Goal: Information Seeking & Learning: Learn about a topic

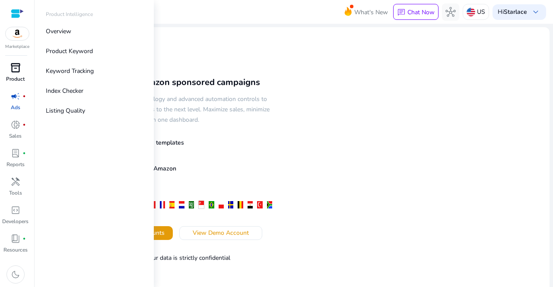
click at [18, 71] on span "inventory_2" at bounding box center [15, 68] width 10 height 10
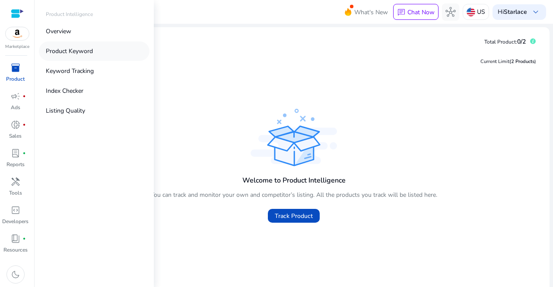
click at [79, 53] on p "Product Keyword" at bounding box center [69, 51] width 47 height 9
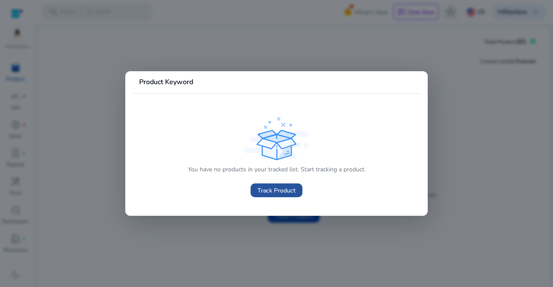
click at [279, 185] on span at bounding box center [277, 190] width 52 height 21
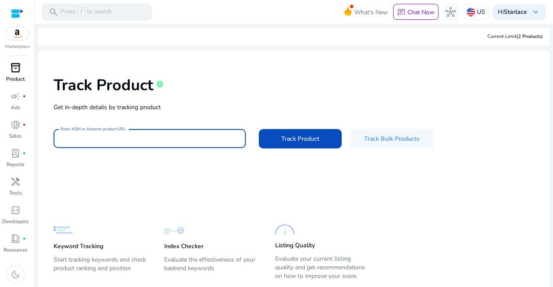
click at [143, 136] on input "Enter ASIN or Amazon product URL" at bounding box center [149, 139] width 178 height 10
click at [128, 136] on input "Enter ASIN or Amazon product URL" at bounding box center [149, 139] width 178 height 10
paste input "**********"
type input "**********"
click at [259, 129] on button "Track Product" at bounding box center [300, 138] width 83 height 19
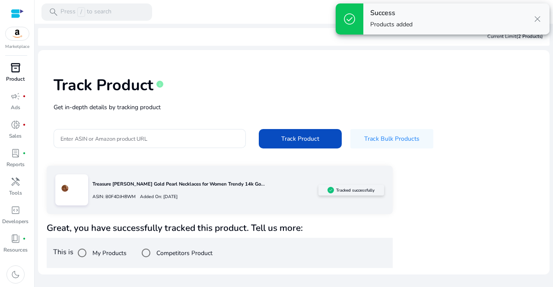
click at [532, 93] on div "Track Product info" at bounding box center [294, 83] width 480 height 35
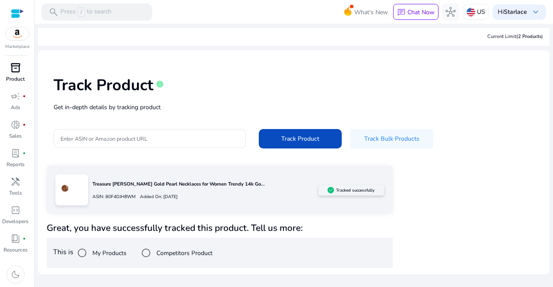
click at [526, 121] on div "Track Product info Get in-depth details by tracking product Enter ASIN or Amazo…" at bounding box center [294, 111] width 498 height 109
click at [497, 127] on div "Track Product info Get in-depth details by tracking product Enter ASIN or Amazo…" at bounding box center [294, 111] width 498 height 109
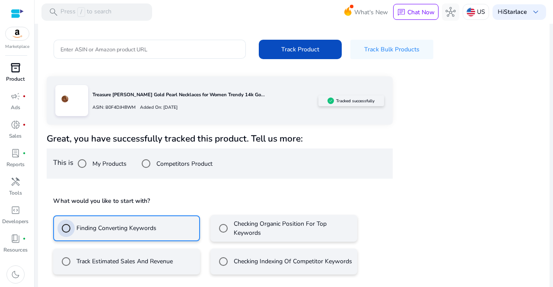
scroll to position [129, 0]
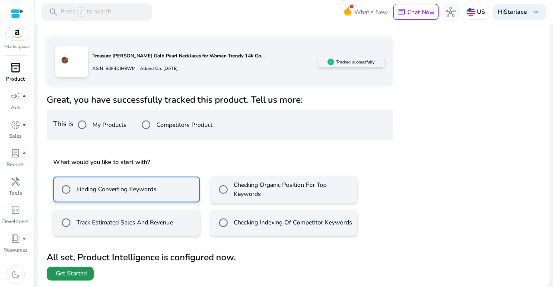
click at [82, 273] on span "Get Started" at bounding box center [71, 274] width 31 height 9
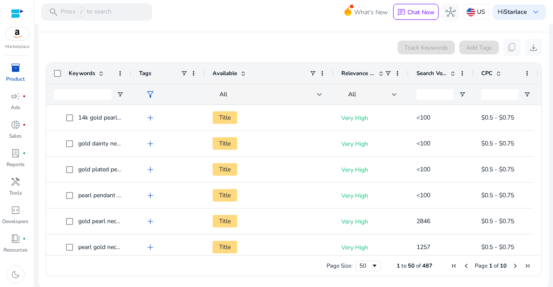
click at [451, 73] on span at bounding box center [452, 73] width 7 height 7
click at [452, 70] on span at bounding box center [452, 73] width 7 height 7
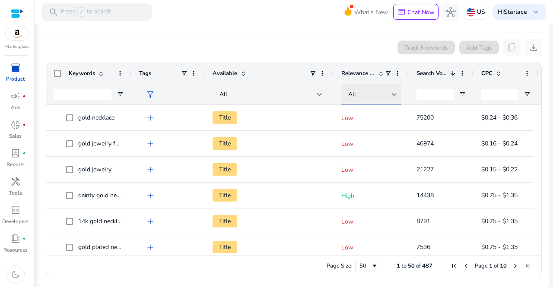
click at [393, 95] on div at bounding box center [394, 94] width 5 height 3
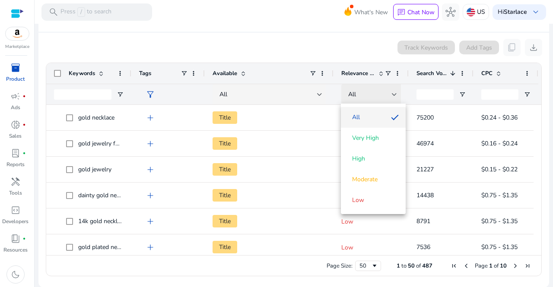
click at [393, 95] on div at bounding box center [276, 143] width 553 height 287
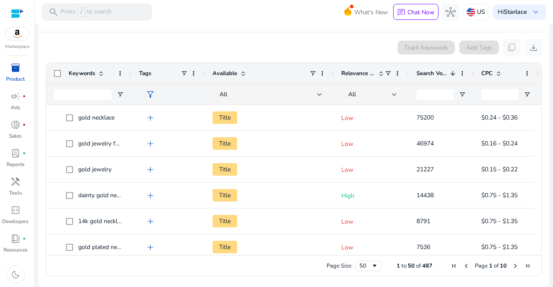
click at [498, 76] on div "CPC" at bounding box center [501, 73] width 40 height 16
click at [498, 76] on div "CPC 1" at bounding box center [501, 73] width 40 height 16
click at [384, 70] on span at bounding box center [380, 73] width 7 height 7
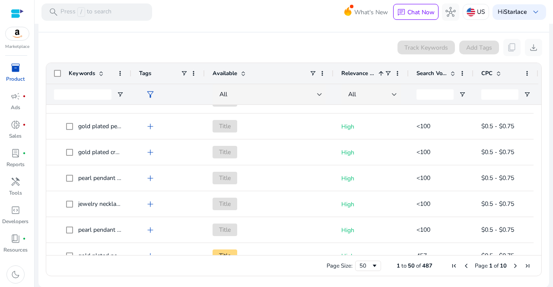
scroll to position [129, 0]
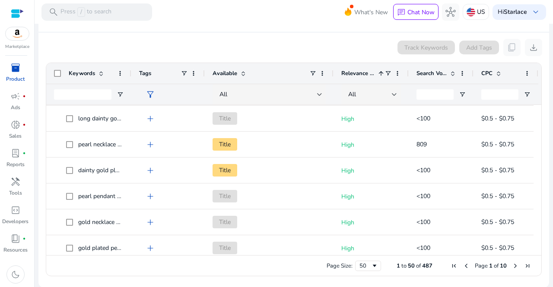
click at [252, 284] on mat-card "Product Keyword info Track Keywords Add Tags content_copy download Press ENTER …" at bounding box center [293, 144] width 511 height 286
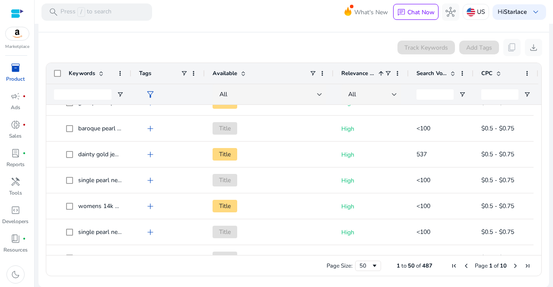
scroll to position [0, 0]
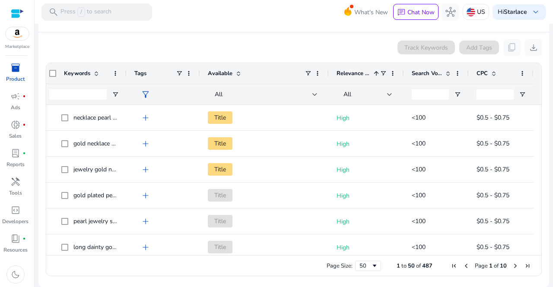
click at [442, 74] on span at bounding box center [447, 73] width 10 height 7
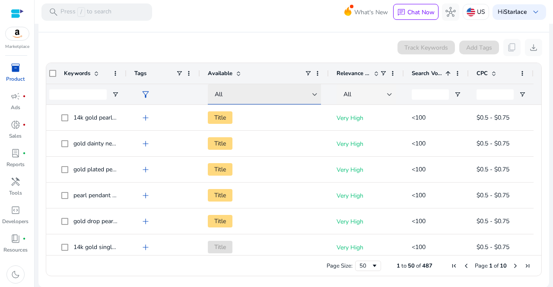
click at [282, 95] on div "All" at bounding box center [264, 95] width 98 height 10
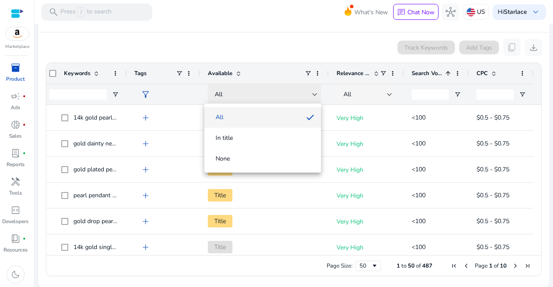
click at [282, 95] on div at bounding box center [276, 143] width 553 height 287
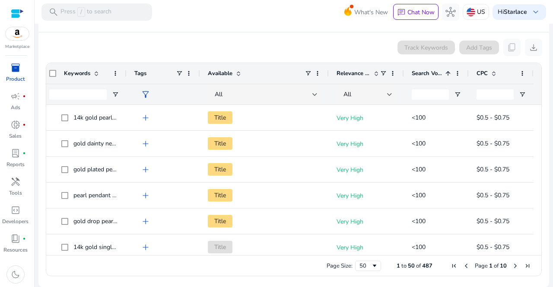
drag, startPoint x: 534, startPoint y: 116, endPoint x: 533, endPoint y: 142, distance: 25.9
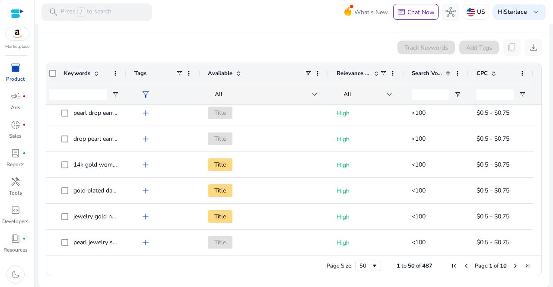
click at [525, 267] on span "Last Page" at bounding box center [527, 266] width 7 height 7
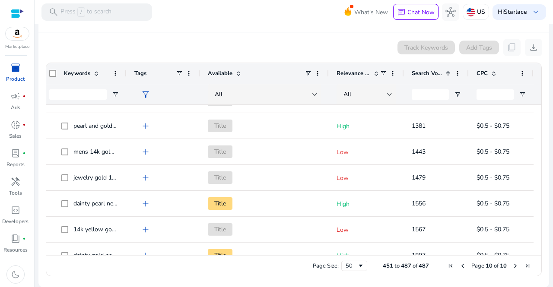
click at [444, 74] on span at bounding box center [447, 73] width 7 height 7
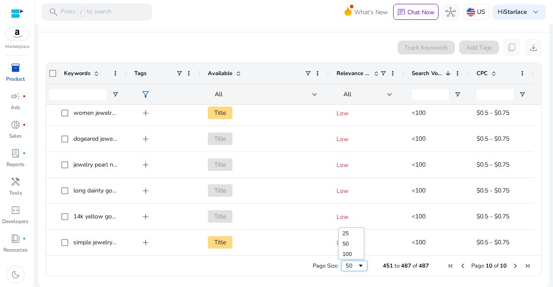
click at [352, 265] on div "50" at bounding box center [352, 266] width 12 height 8
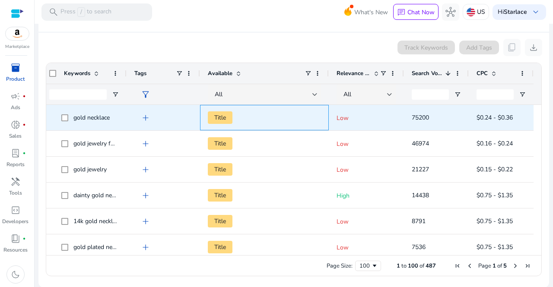
click at [220, 116] on span "Title" at bounding box center [220, 117] width 25 height 13
click at [141, 118] on span "add" at bounding box center [145, 118] width 10 height 10
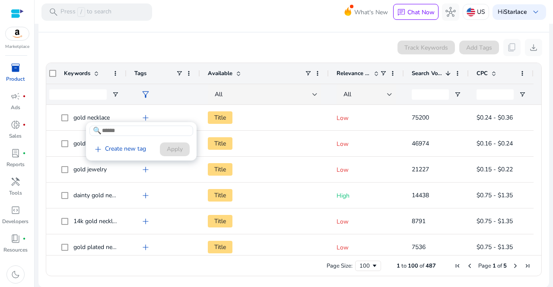
click at [168, 180] on div at bounding box center [276, 143] width 553 height 287
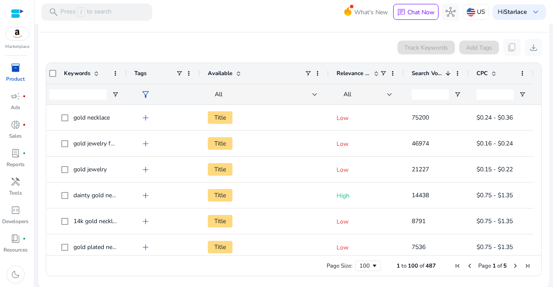
click at [510, 49] on app-icon-holder "content_copy" at bounding box center [511, 47] width 17 height 17
click at [530, 48] on span "download" at bounding box center [533, 47] width 10 height 10
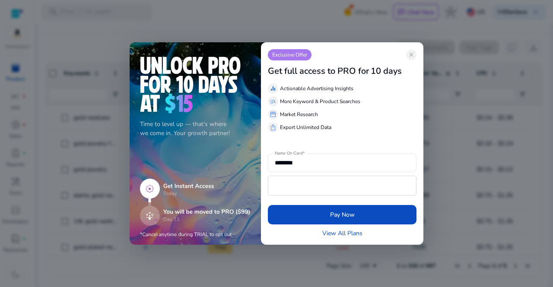
click at [444, 95] on div at bounding box center [276, 143] width 553 height 287
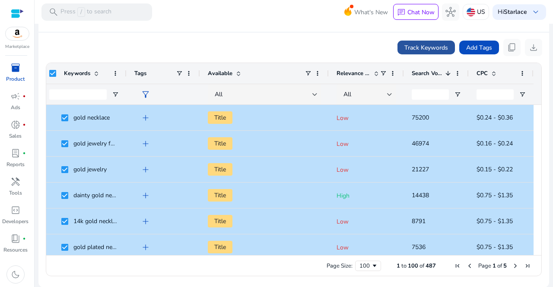
click at [428, 44] on span "Track Keywords" at bounding box center [426, 47] width 44 height 9
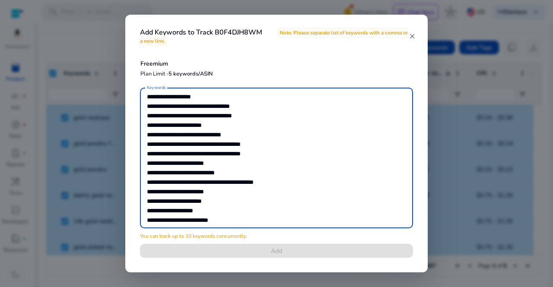
scroll to position [4121, 0]
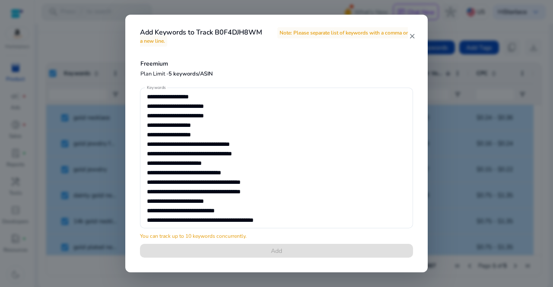
click at [413, 36] on mat-icon "close" at bounding box center [412, 36] width 7 height 8
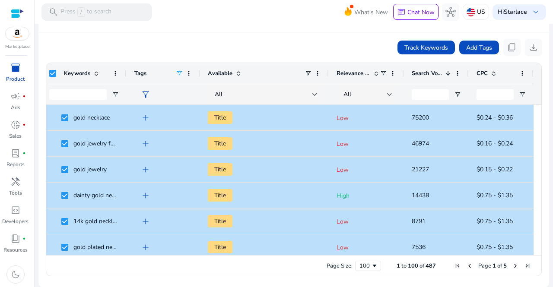
click at [176, 73] on span at bounding box center [179, 73] width 7 height 7
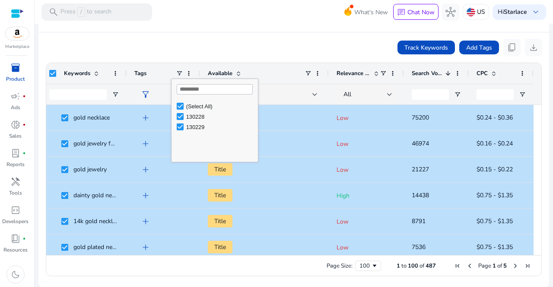
scroll to position [0, 0]
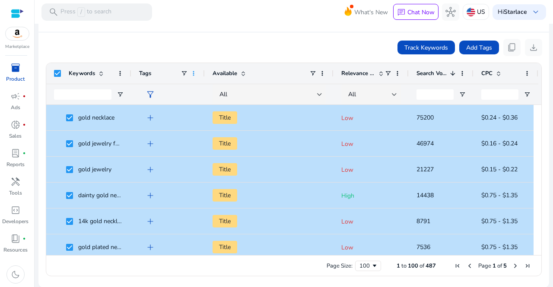
click at [190, 75] on span at bounding box center [193, 73] width 7 height 7
click at [244, 73] on span at bounding box center [243, 73] width 7 height 7
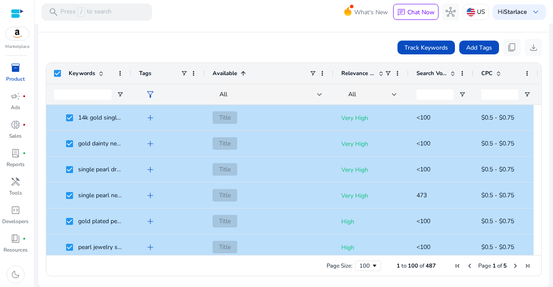
click at [244, 73] on span at bounding box center [243, 73] width 7 height 7
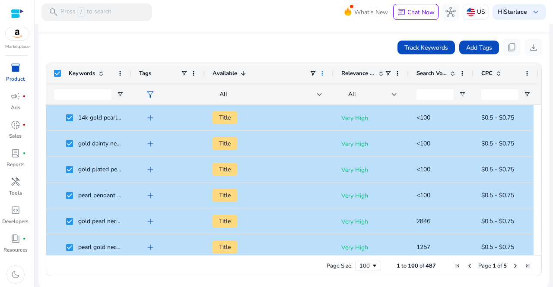
click at [325, 73] on span at bounding box center [322, 73] width 7 height 7
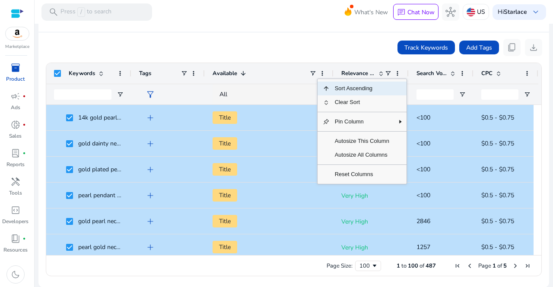
click at [358, 89] on span "Sort Ascending" at bounding box center [362, 89] width 65 height 14
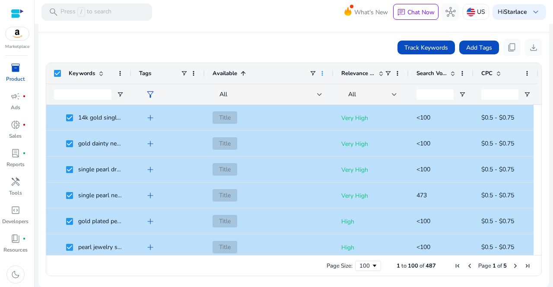
click at [321, 74] on span at bounding box center [322, 73] width 7 height 7
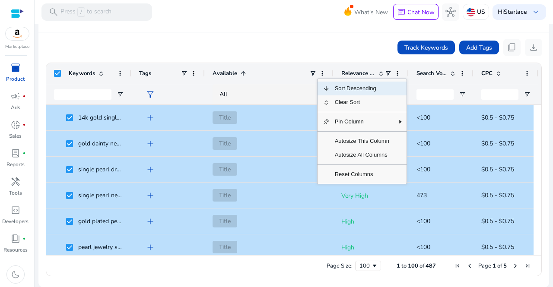
click at [330, 82] on span "Sort Descending" at bounding box center [362, 89] width 65 height 14
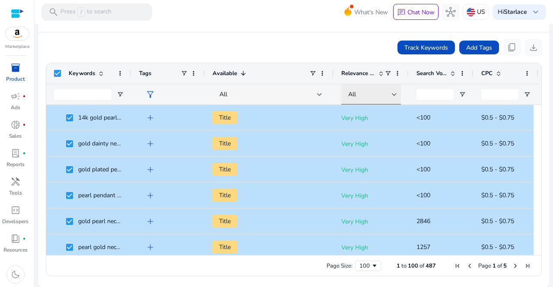
click at [368, 93] on div "All" at bounding box center [370, 95] width 44 height 10
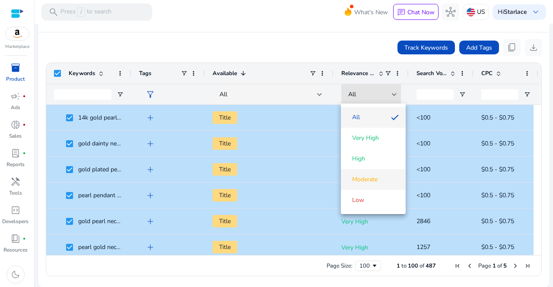
click at [371, 178] on span "Moderate" at bounding box center [364, 179] width 25 height 9
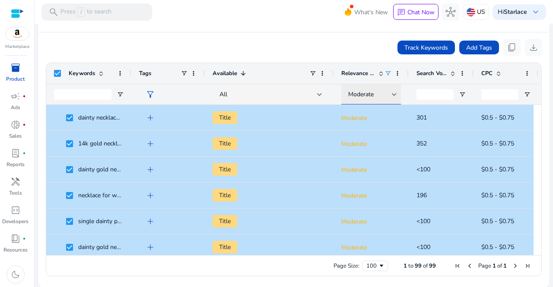
click at [396, 95] on div at bounding box center [394, 94] width 5 height 10
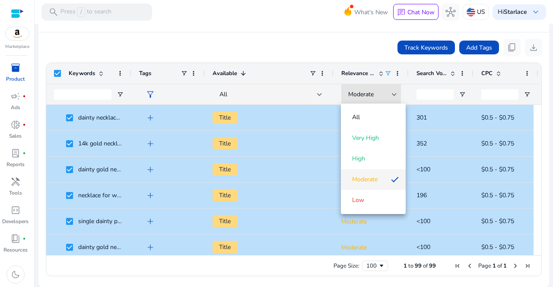
click at [372, 74] on div at bounding box center [276, 143] width 553 height 287
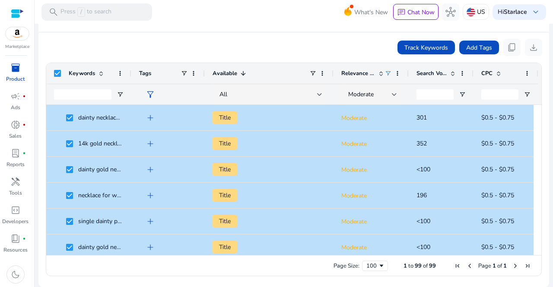
click at [372, 74] on span "Relevance Score" at bounding box center [358, 74] width 34 height 8
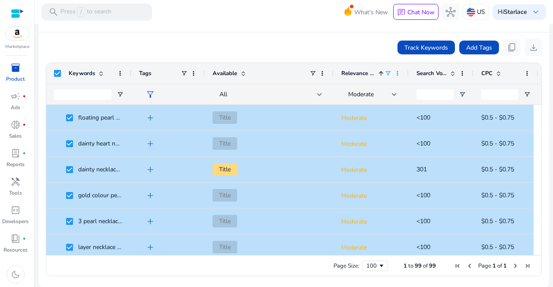
click at [397, 72] on span at bounding box center [397, 73] width 7 height 7
click at [378, 71] on span at bounding box center [380, 73] width 7 height 7
click at [393, 93] on div at bounding box center [394, 94] width 5 height 3
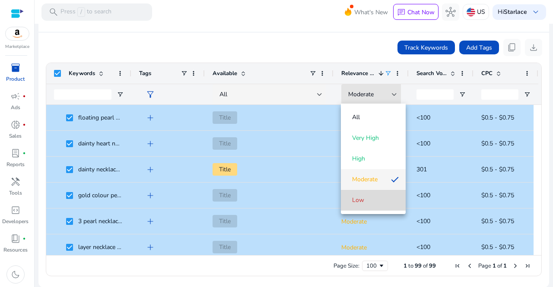
click at [356, 196] on mat-option "Low" at bounding box center [373, 200] width 65 height 21
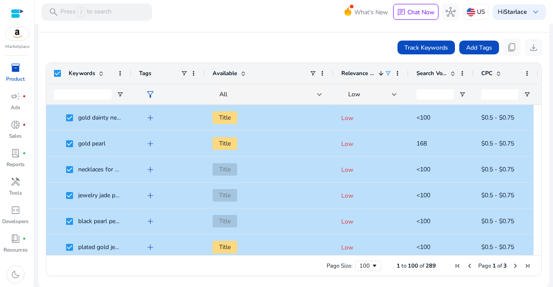
click at [537, 55] on app-product-keyword-grid "Track Keywords Add Tags content_copy download 1 to 100 of 289. Page 1 of 3. Pre…" at bounding box center [293, 156] width 497 height 248
click at [284, 47] on div "Track Keywords Add Tags content_copy download" at bounding box center [293, 47] width 497 height 17
click at [440, 72] on span "Search Volume" at bounding box center [431, 74] width 30 height 8
click at [450, 73] on span at bounding box center [452, 73] width 7 height 7
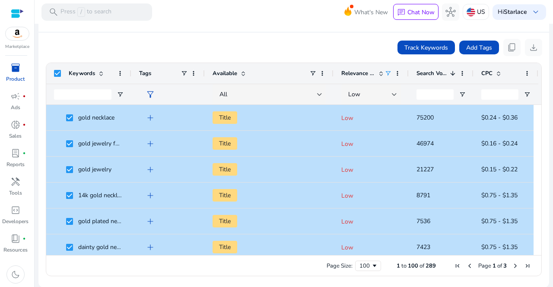
click at [306, 47] on div "Track Keywords Add Tags content_copy download" at bounding box center [293, 47] width 497 height 17
click at [454, 73] on span at bounding box center [452, 73] width 7 height 7
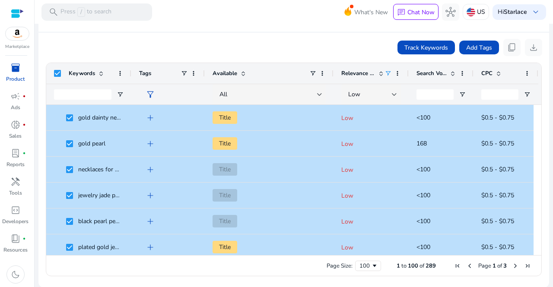
drag, startPoint x: 533, startPoint y: 108, endPoint x: 536, endPoint y: 125, distance: 17.9
click at [536, 125] on div at bounding box center [537, 180] width 8 height 150
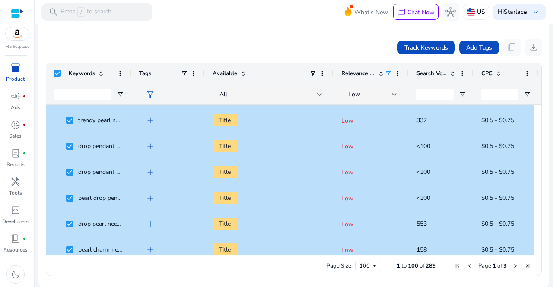
scroll to position [1426, 0]
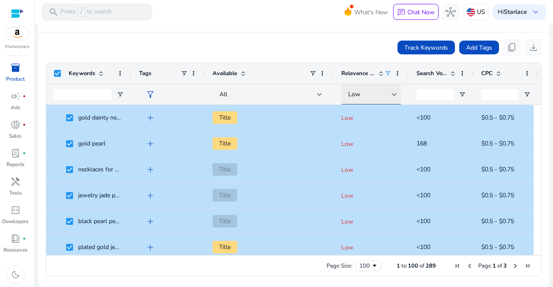
click at [390, 95] on div "Low" at bounding box center [370, 95] width 44 height 10
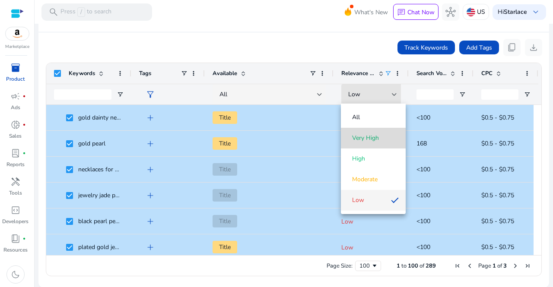
click at [365, 138] on span "Very High" at bounding box center [365, 138] width 27 height 9
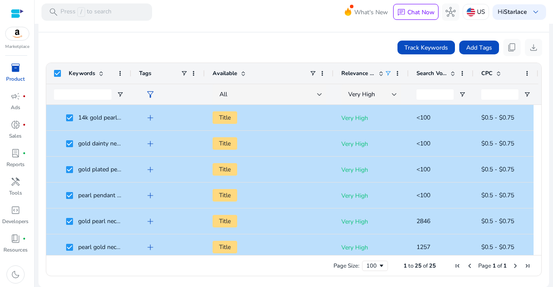
click at [274, 48] on div "Track Keywords Add Tags content_copy download" at bounding box center [293, 47] width 497 height 17
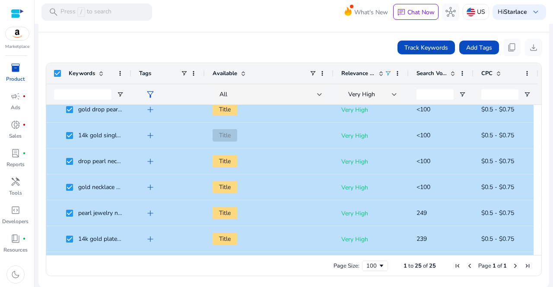
scroll to position [482, 0]
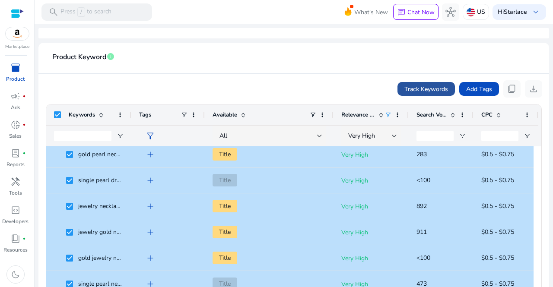
click at [435, 87] on span "Track Keywords" at bounding box center [426, 89] width 44 height 9
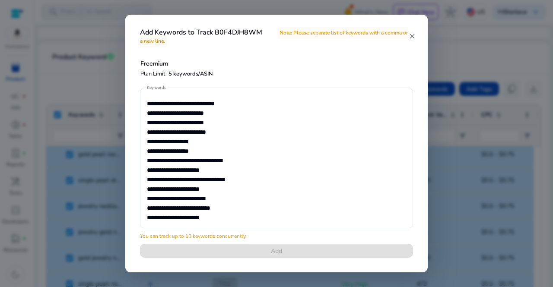
click at [413, 38] on mat-icon "close" at bounding box center [412, 36] width 7 height 8
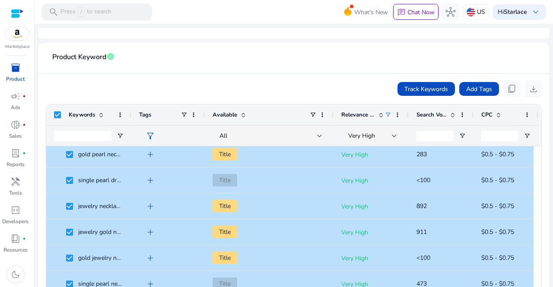
click at [280, 86] on div "Track Keywords Add Tags content_copy download" at bounding box center [293, 88] width 497 height 17
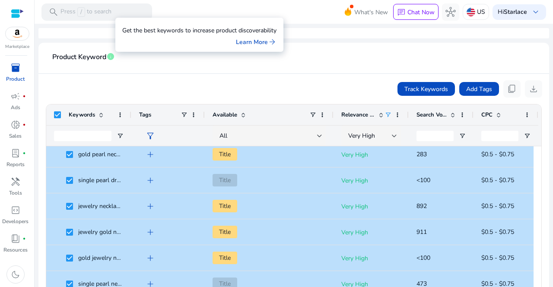
click at [110, 55] on span "info" at bounding box center [110, 56] width 9 height 9
click at [324, 67] on mat-card-header "Product Keyword info" at bounding box center [293, 62] width 497 height 24
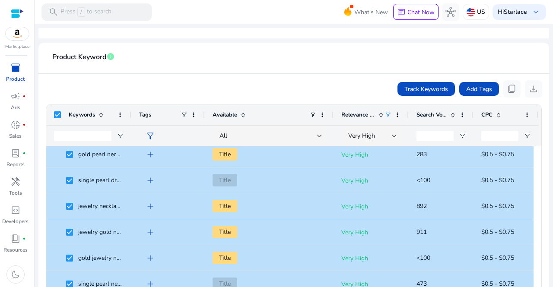
click at [55, 109] on div "Keywords" at bounding box center [88, 115] width 85 height 21
click at [53, 115] on div "Keywords" at bounding box center [88, 115] width 85 height 21
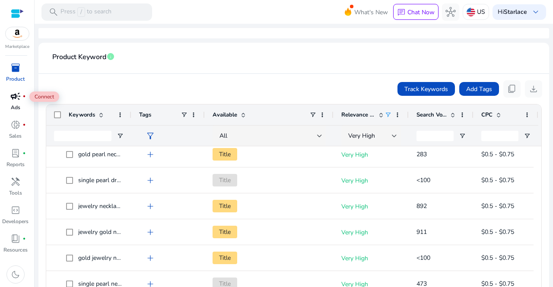
click at [18, 101] on span "campaign" at bounding box center [15, 96] width 10 height 10
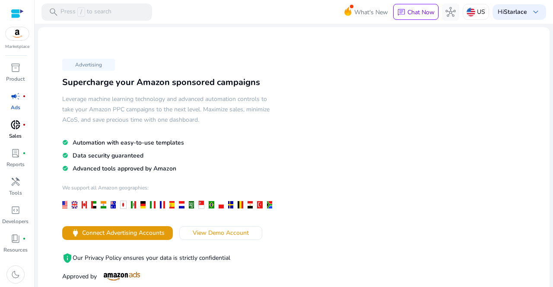
click at [16, 134] on p "Sales" at bounding box center [15, 136] width 13 height 8
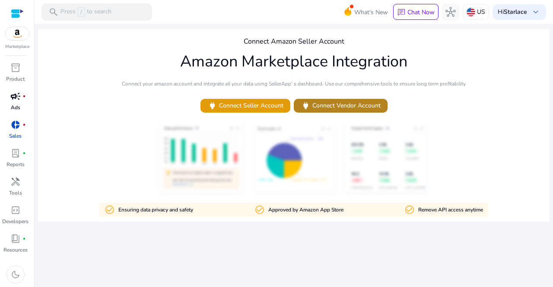
click at [320, 106] on span "power Connect Vendor Account" at bounding box center [341, 106] width 80 height 10
click at [19, 211] on span "code_blocks" at bounding box center [15, 210] width 10 height 10
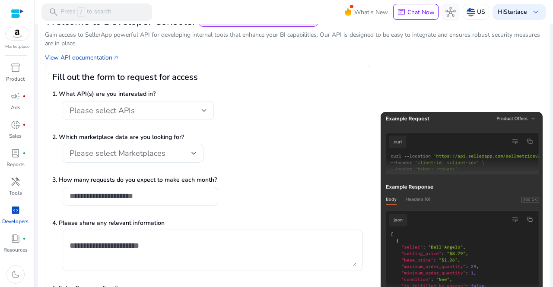
scroll to position [76, 0]
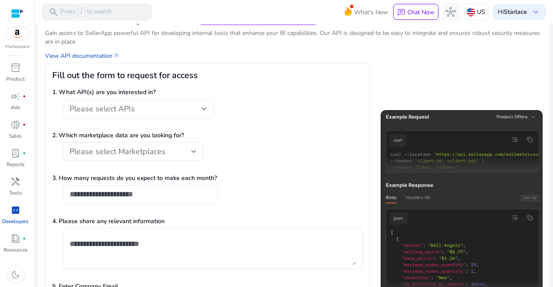
click at [185, 115] on div "Please select APIs" at bounding box center [138, 108] width 137 height 19
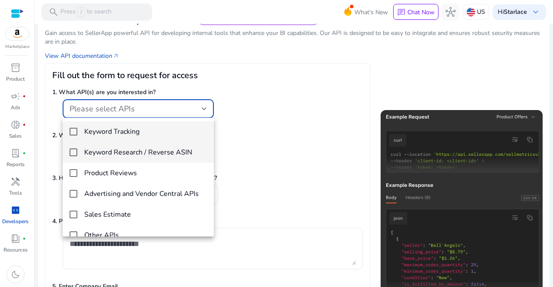
click at [143, 151] on h4 "Keyword Research / Reverse ASIN" at bounding box center [138, 153] width 108 height 8
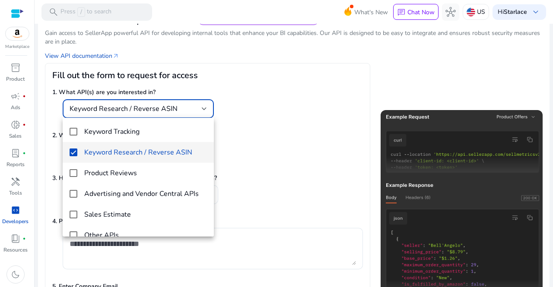
click at [287, 120] on div at bounding box center [276, 143] width 553 height 287
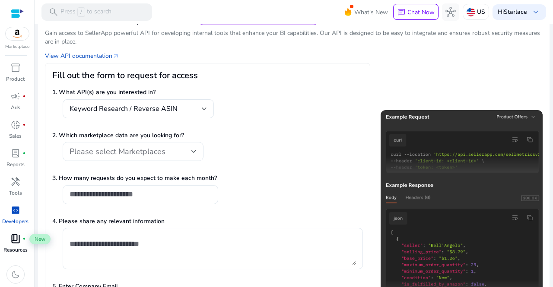
click at [20, 238] on span "book_4" at bounding box center [15, 239] width 10 height 10
